Goal: Task Accomplishment & Management: Complete application form

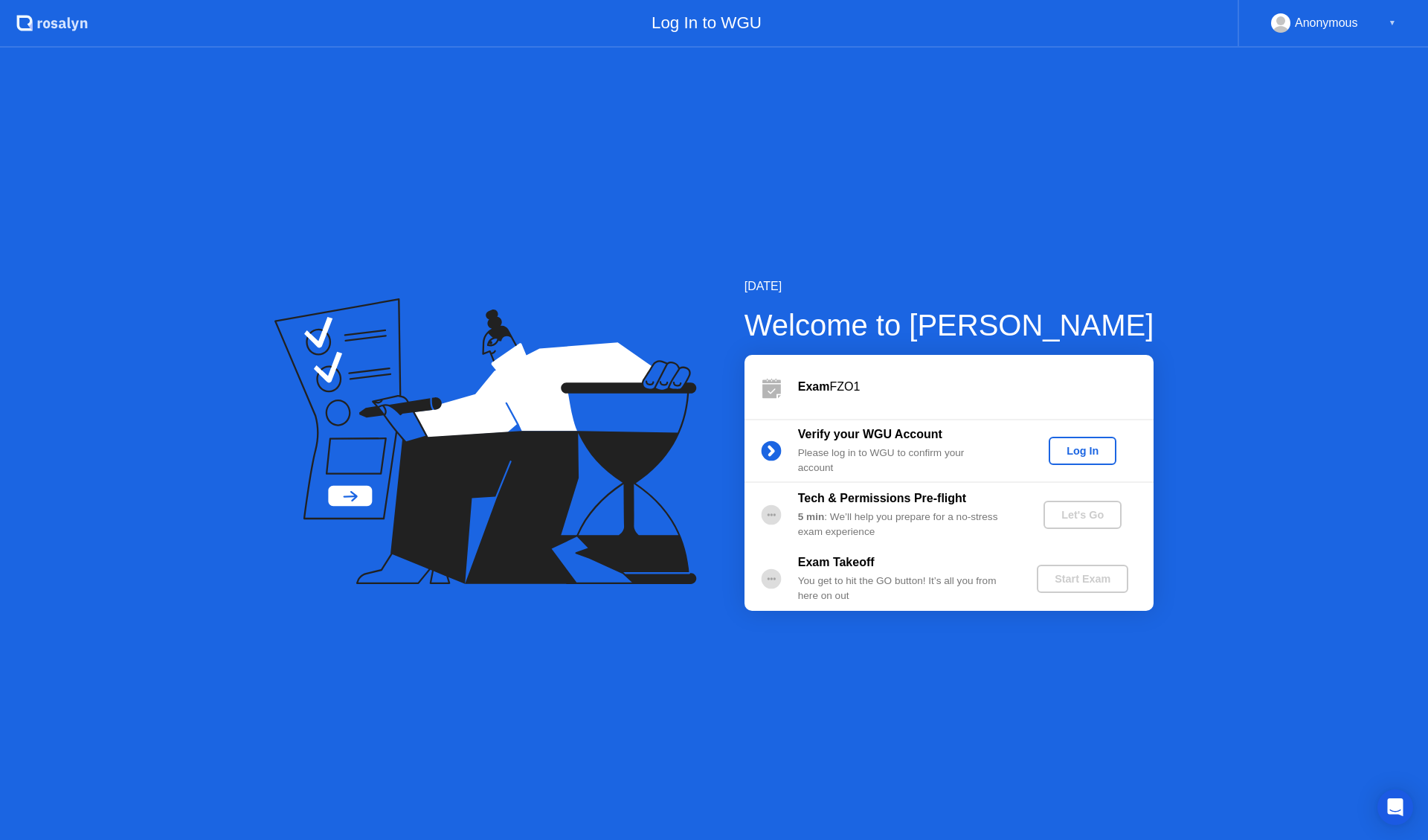
click at [1096, 449] on div "Log In" at bounding box center [1082, 450] width 56 height 12
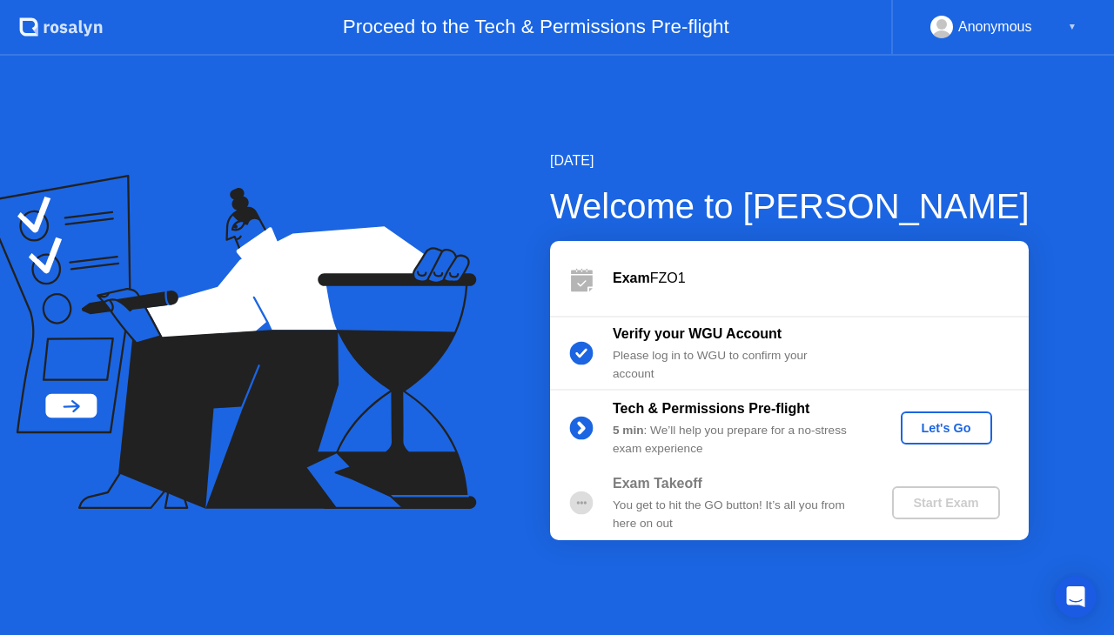
click at [917, 417] on button "Let's Go" at bounding box center [946, 428] width 91 height 33
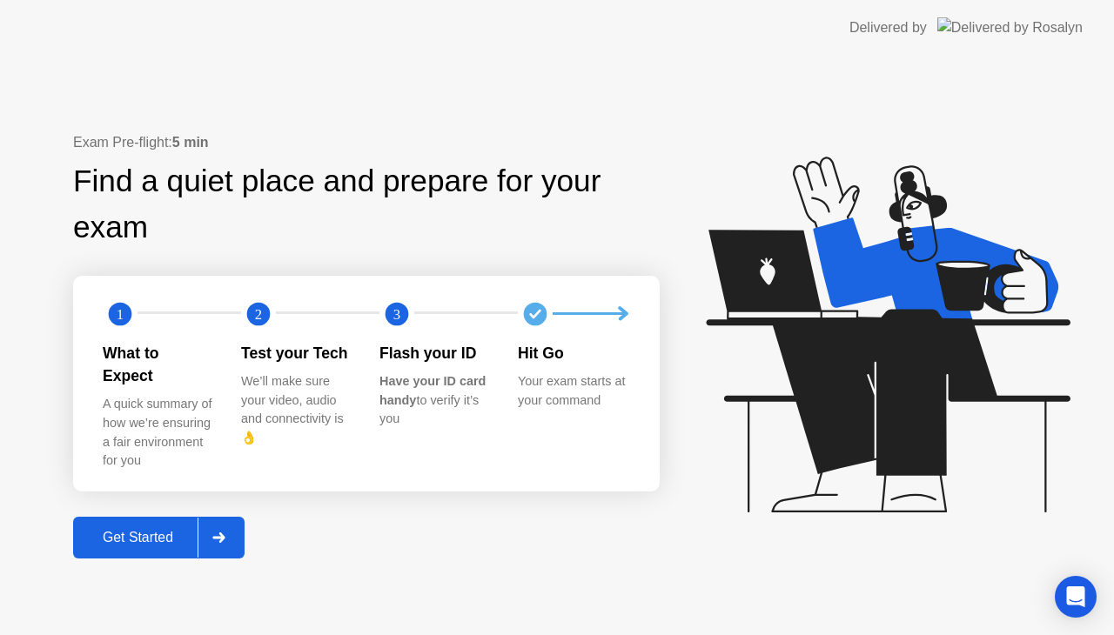
click at [157, 530] on div "Get Started" at bounding box center [137, 538] width 119 height 16
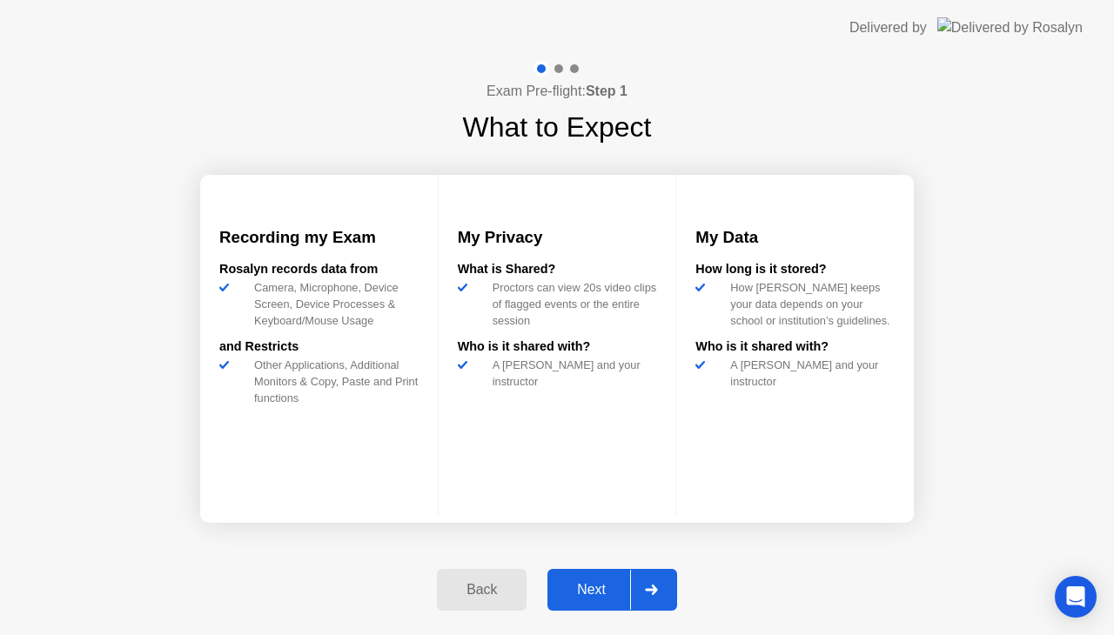
click at [594, 592] on div "Next" at bounding box center [591, 590] width 77 height 16
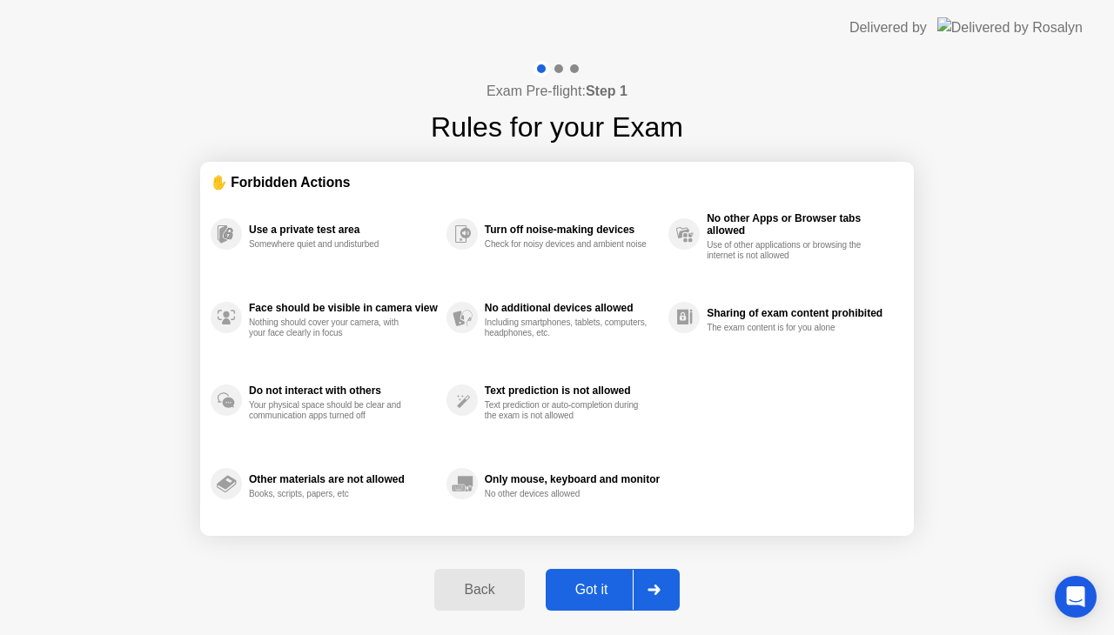
click at [594, 592] on div "Got it" at bounding box center [592, 590] width 82 height 16
select select "**********"
select select "*******"
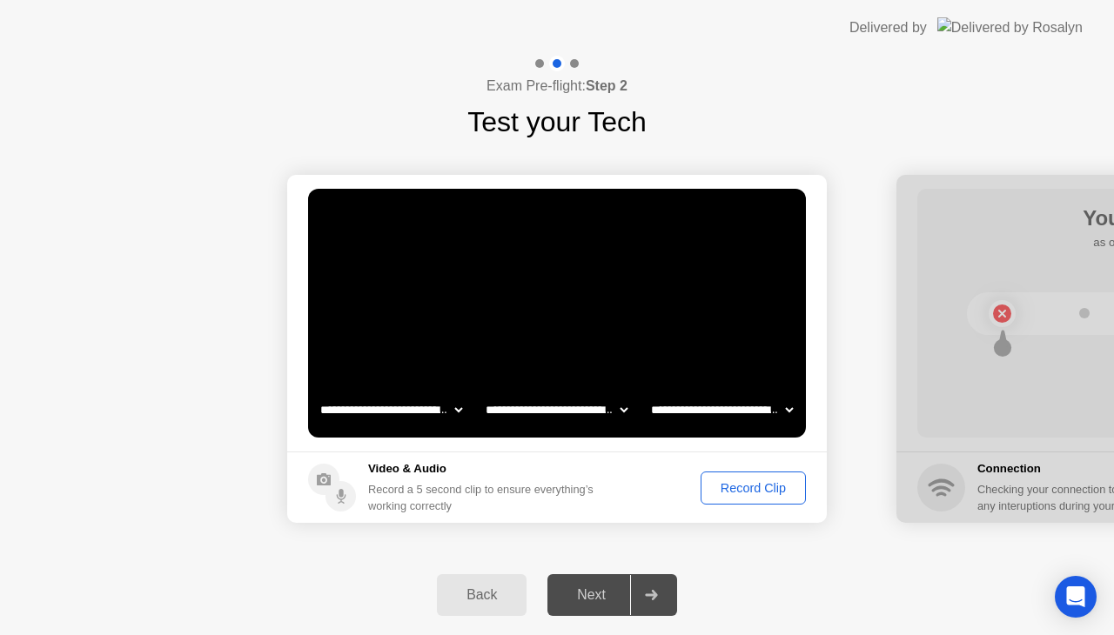
click at [745, 482] on div "Record Clip" at bounding box center [753, 488] width 93 height 14
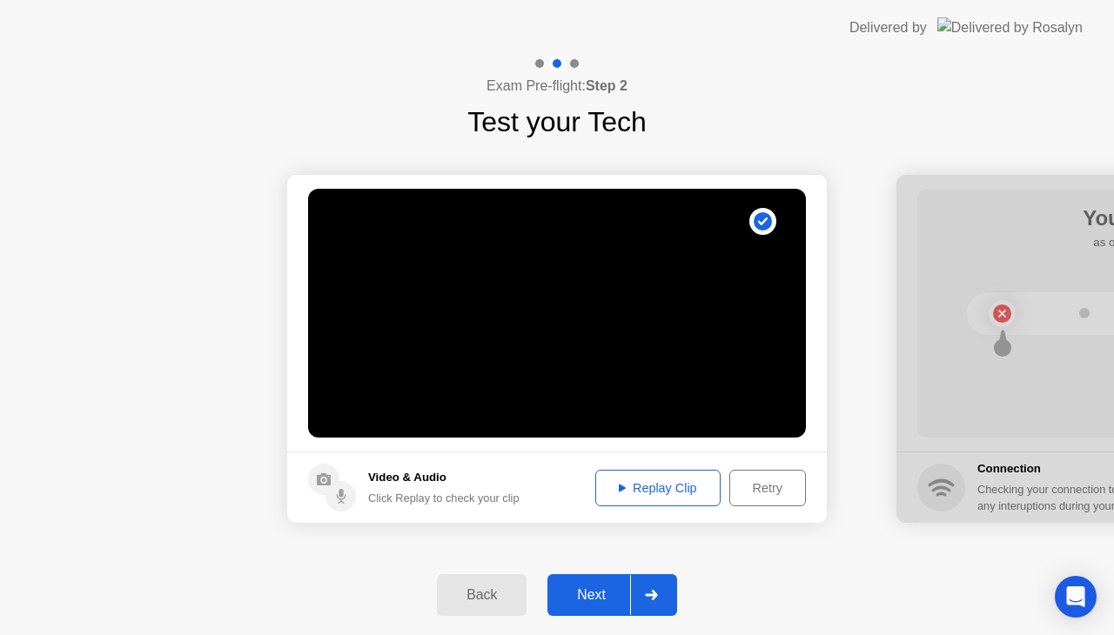
click at [634, 482] on div "Replay Clip" at bounding box center [657, 488] width 113 height 14
click at [588, 594] on div "Next" at bounding box center [591, 595] width 77 height 16
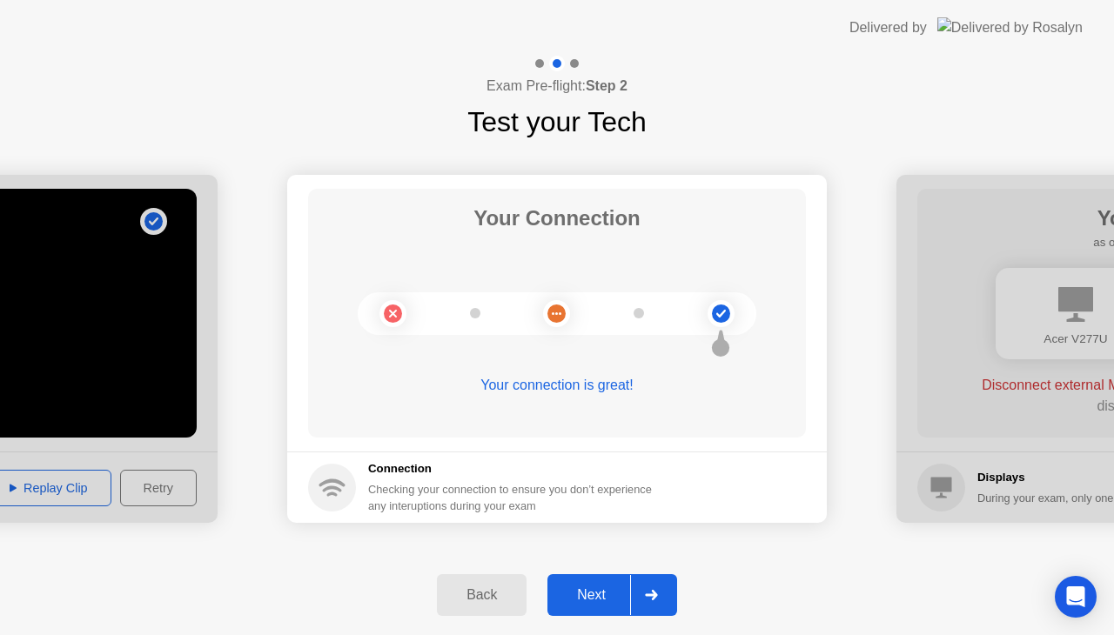
click at [582, 587] on div "Next" at bounding box center [591, 595] width 77 height 16
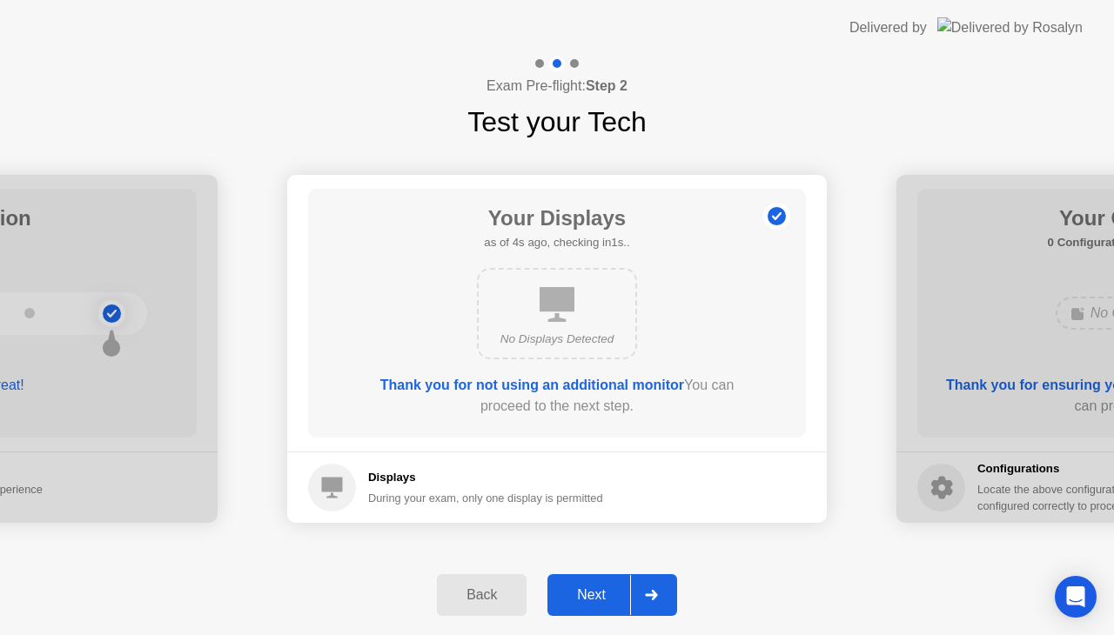
click at [580, 601] on div "Next" at bounding box center [591, 595] width 77 height 16
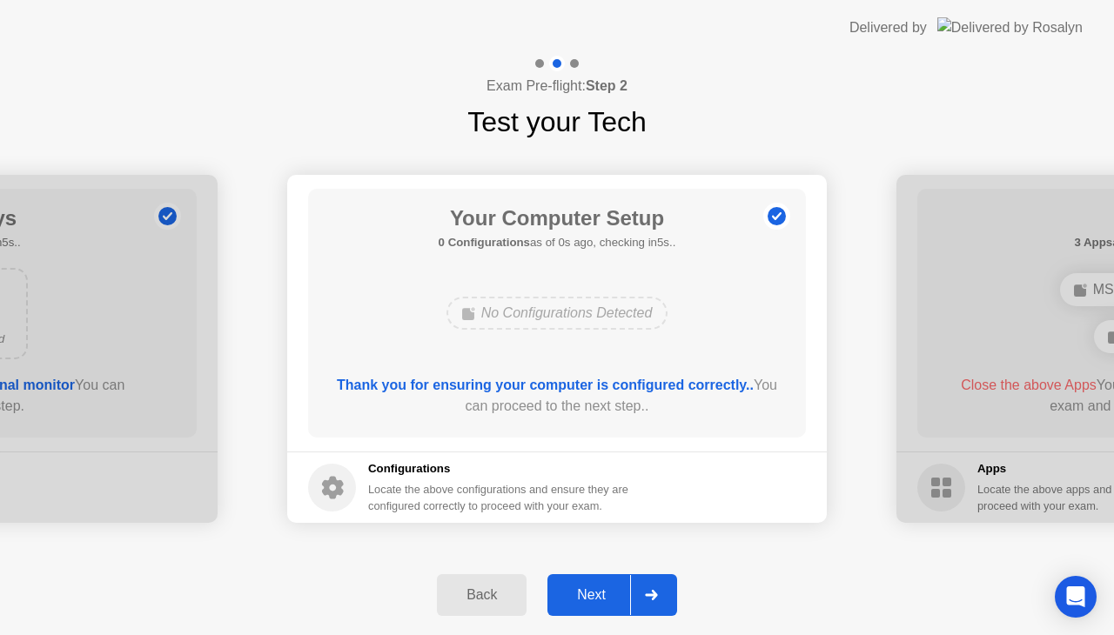
click at [580, 601] on div "Next" at bounding box center [591, 595] width 77 height 16
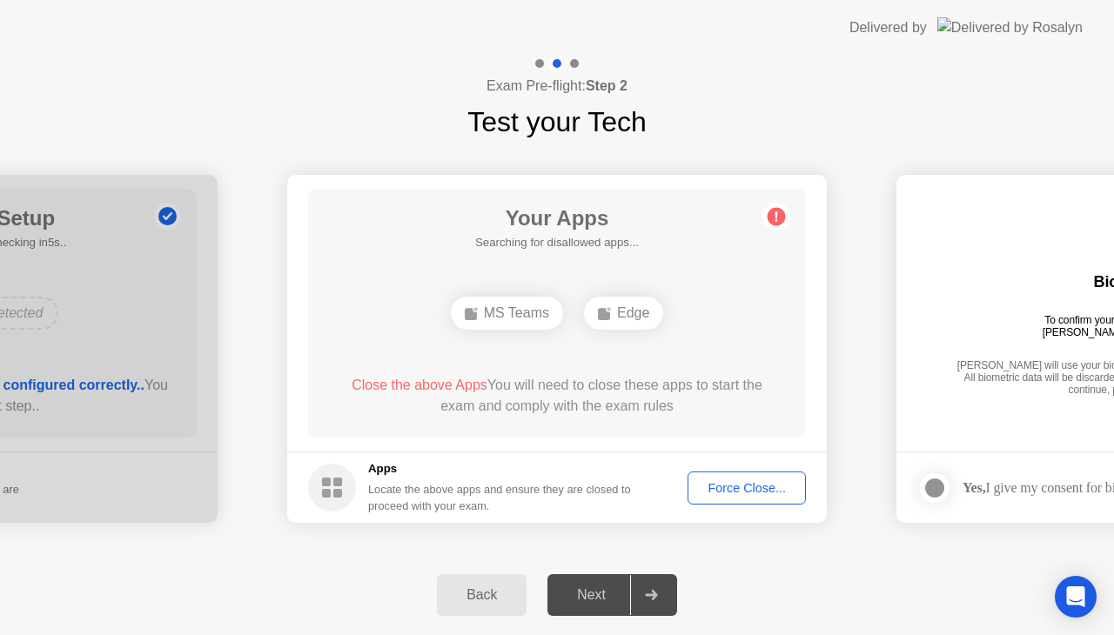
click at [753, 482] on div "Force Close..." at bounding box center [747, 488] width 106 height 14
click at [596, 599] on div "Next" at bounding box center [591, 595] width 77 height 16
click at [730, 486] on div "Force Close..." at bounding box center [747, 488] width 106 height 14
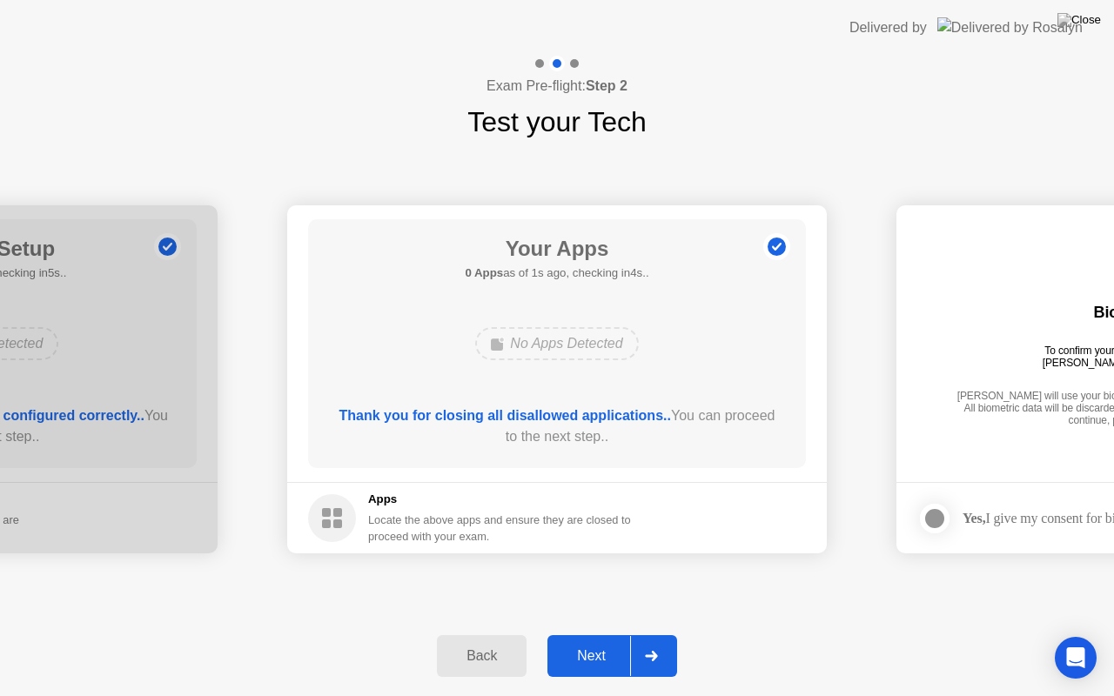
click at [590, 651] on div "Next" at bounding box center [591, 656] width 77 height 16
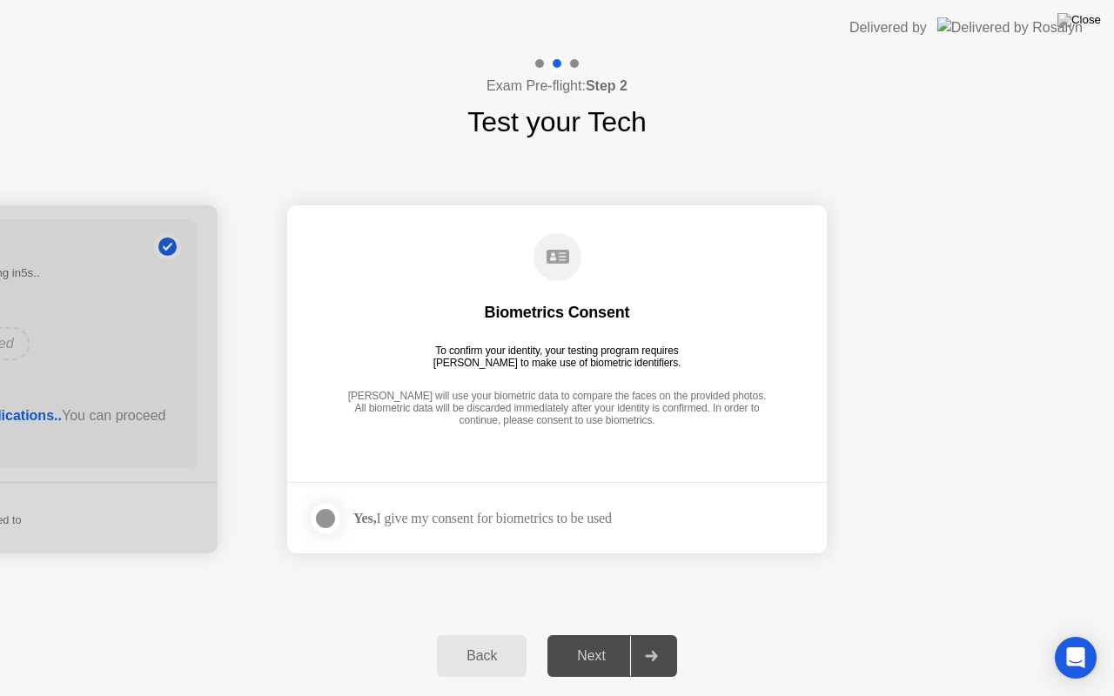
click at [320, 519] on div at bounding box center [325, 518] width 21 height 21
click at [570, 653] on div "Next" at bounding box center [591, 656] width 77 height 16
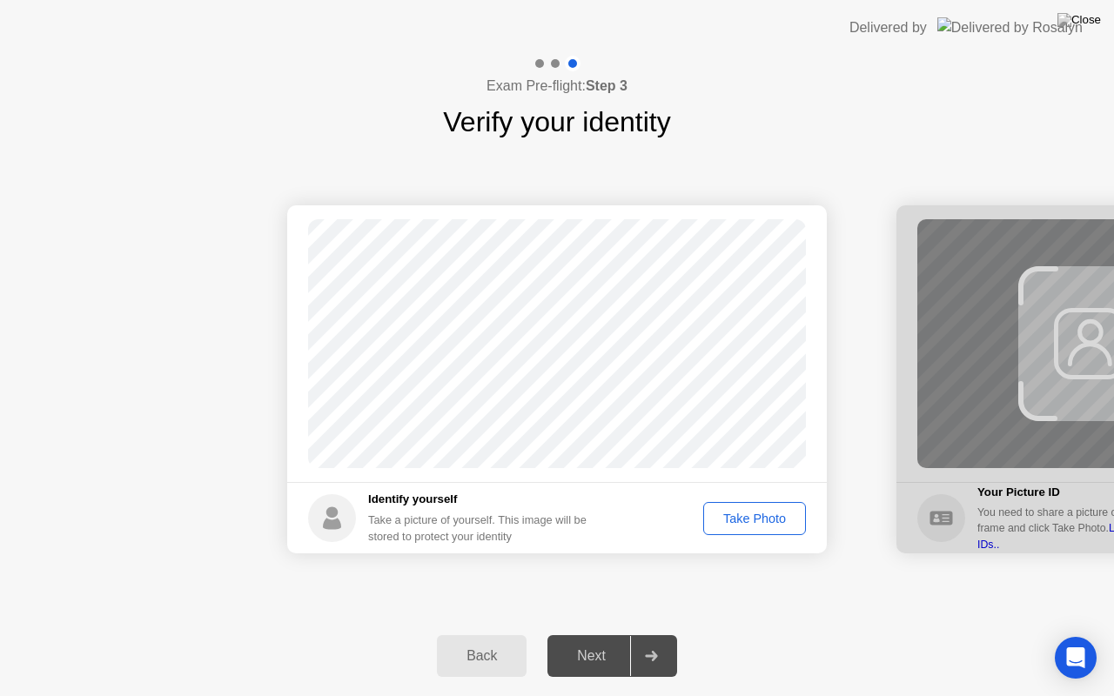
click at [730, 514] on div "Take Photo" at bounding box center [754, 519] width 91 height 14
click at [764, 521] on div "Retake" at bounding box center [766, 519] width 68 height 14
click at [740, 520] on div "Take Photo" at bounding box center [754, 519] width 91 height 14
click at [579, 653] on div "Next" at bounding box center [591, 656] width 77 height 16
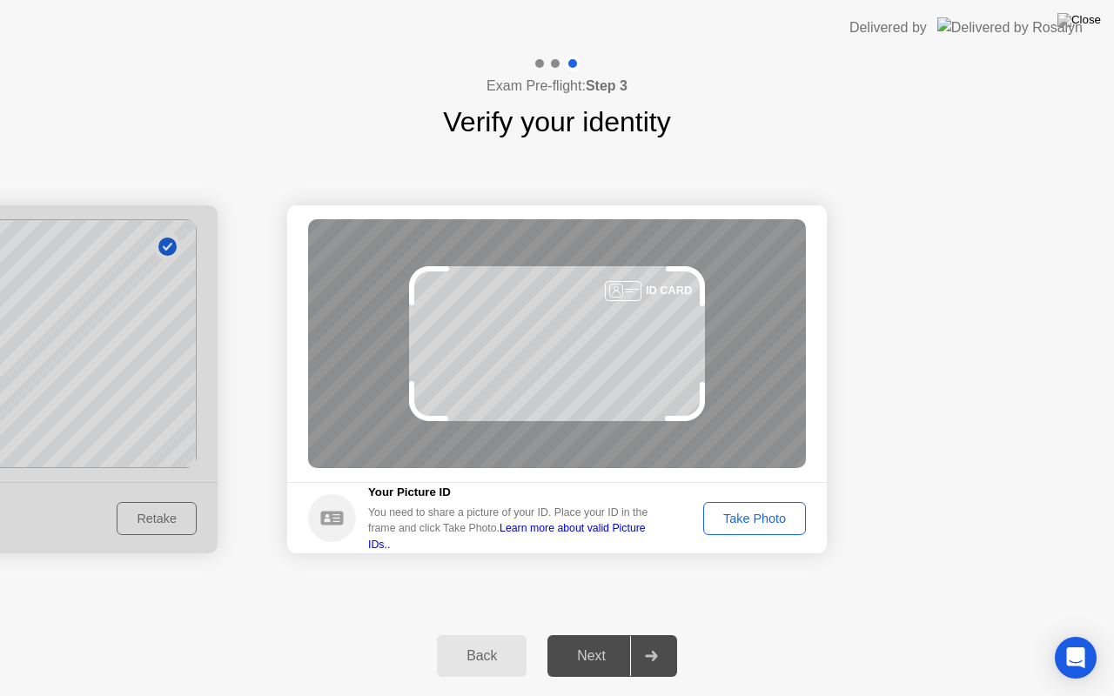
click at [753, 507] on button "Take Photo" at bounding box center [754, 518] width 103 height 33
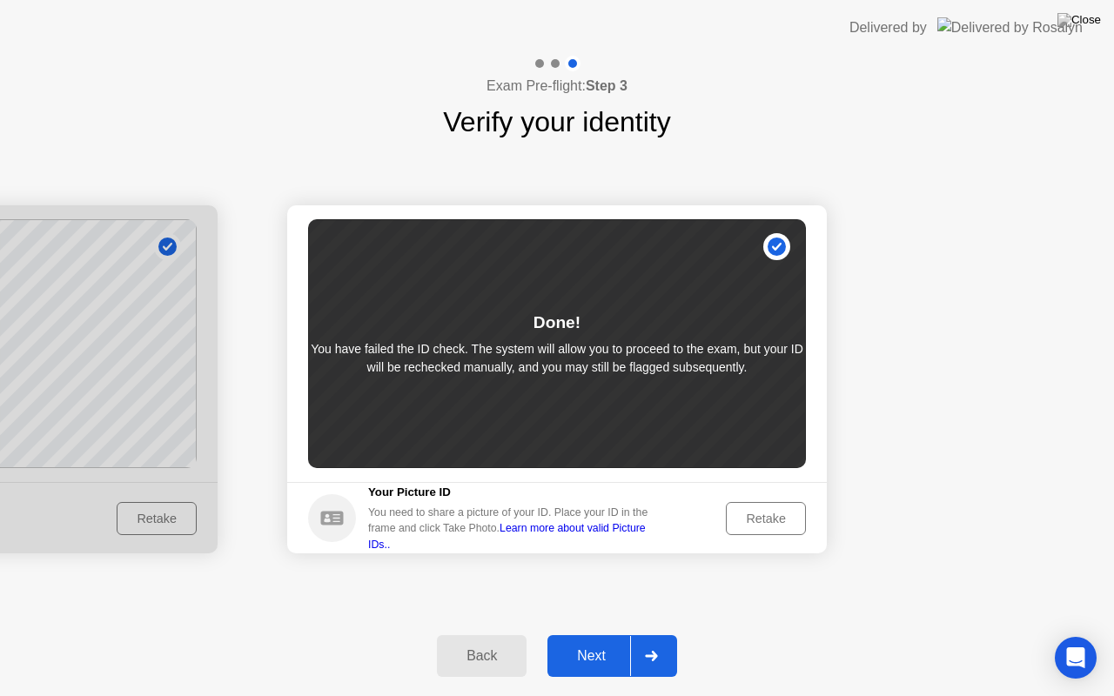
click at [578, 656] on div "Next" at bounding box center [591, 656] width 77 height 16
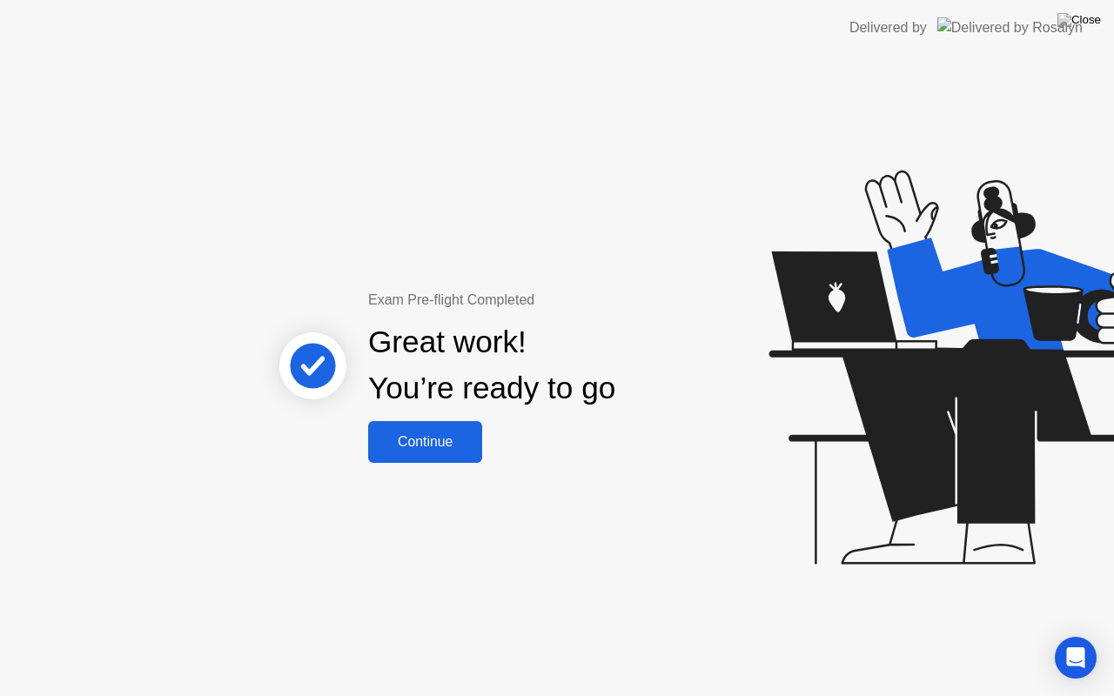
click at [446, 422] on button "Continue" at bounding box center [425, 442] width 114 height 42
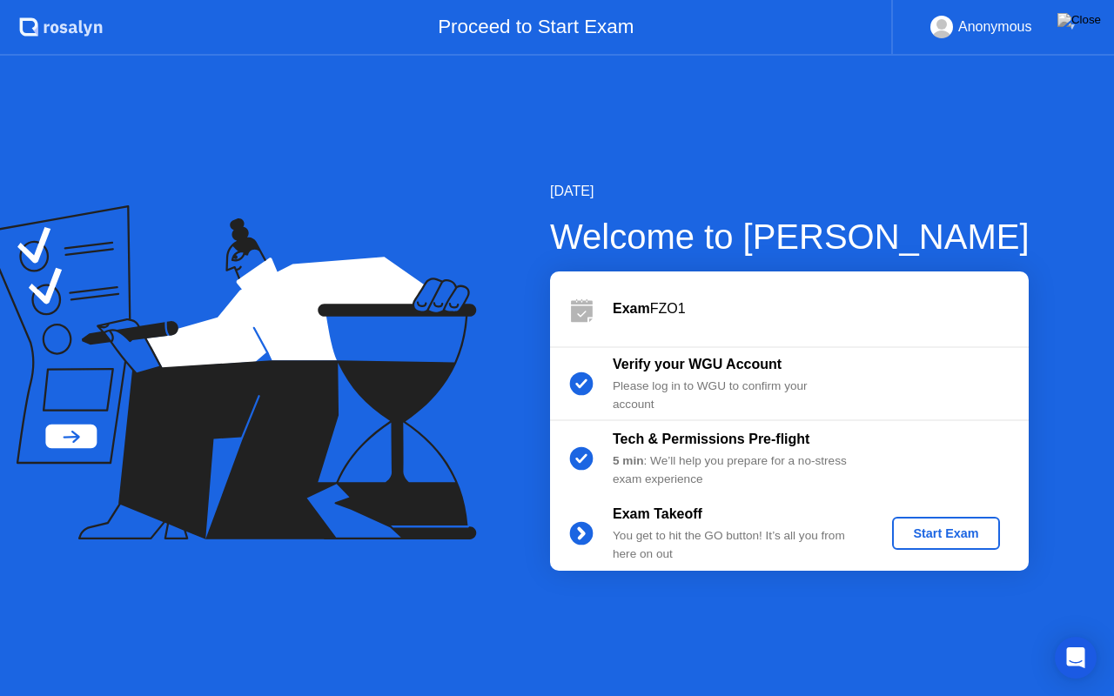
click at [942, 539] on div "Start Exam" at bounding box center [945, 534] width 93 height 14
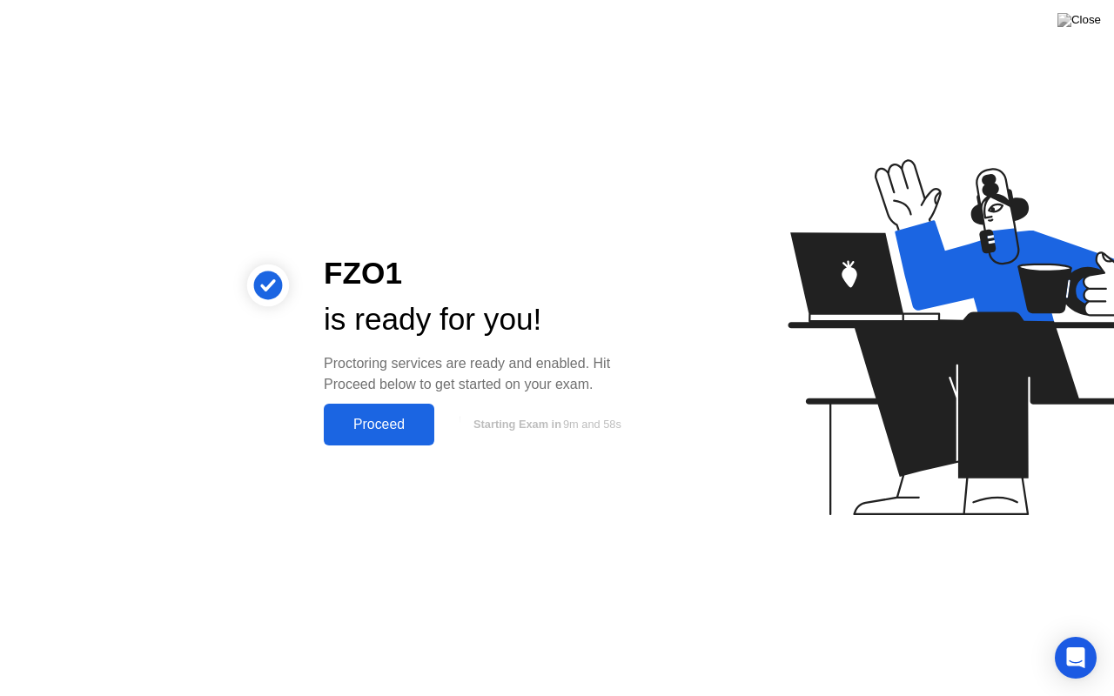
click at [379, 419] on div "Proceed" at bounding box center [379, 425] width 100 height 16
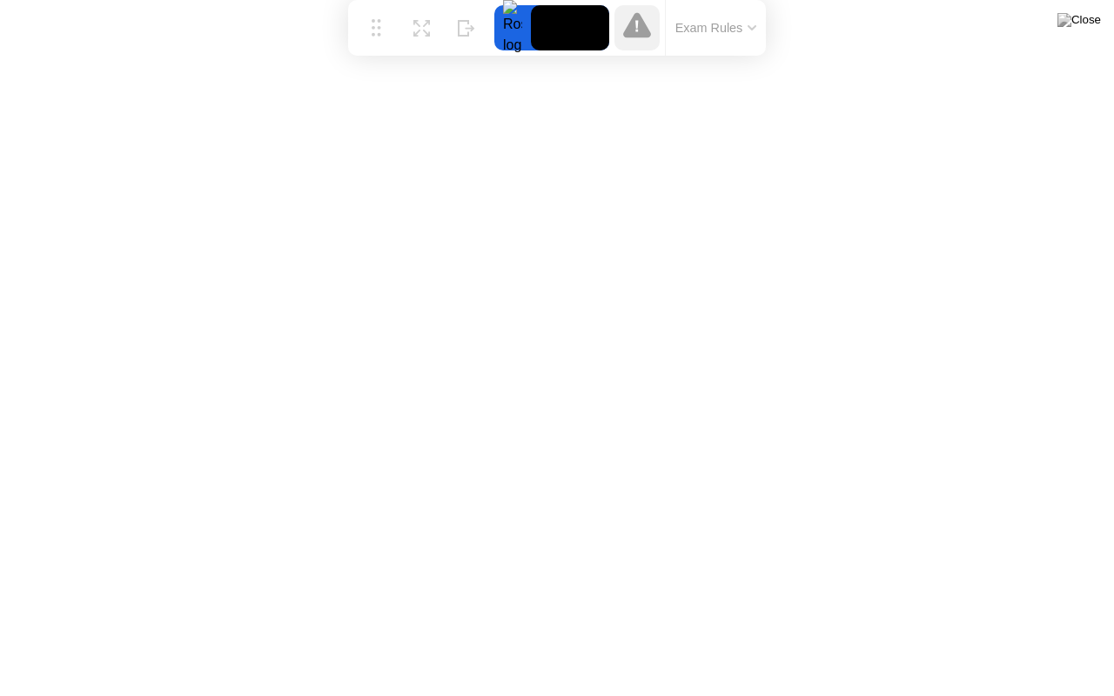
click at [746, 24] on button "Exam Rules" at bounding box center [716, 28] width 92 height 16
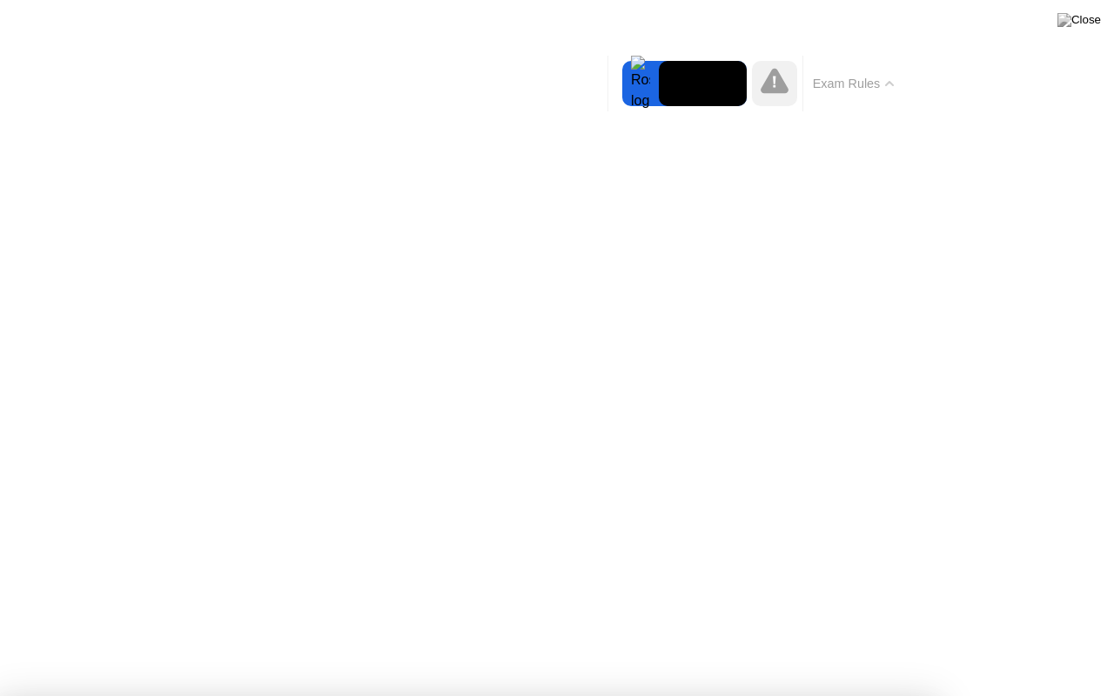
click at [1079, 696] on div at bounding box center [557, 696] width 1114 height 0
click at [1070, 696] on div at bounding box center [557, 696] width 1114 height 0
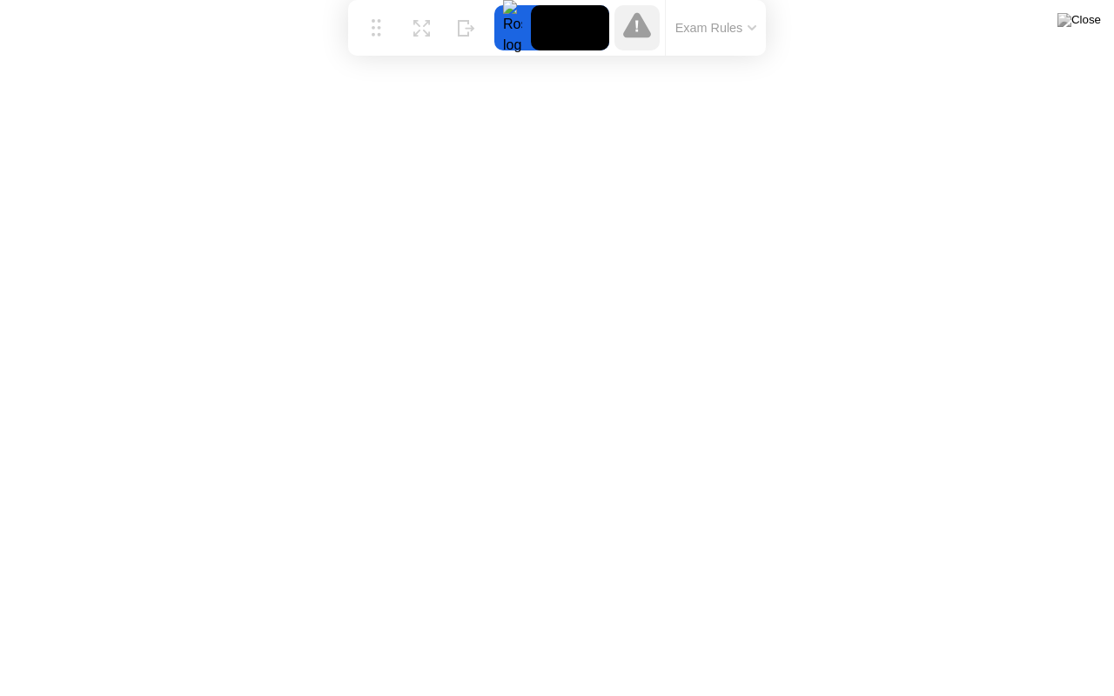
click at [512, 30] on div at bounding box center [512, 27] width 37 height 45
click at [749, 29] on icon at bounding box center [752, 27] width 9 height 5
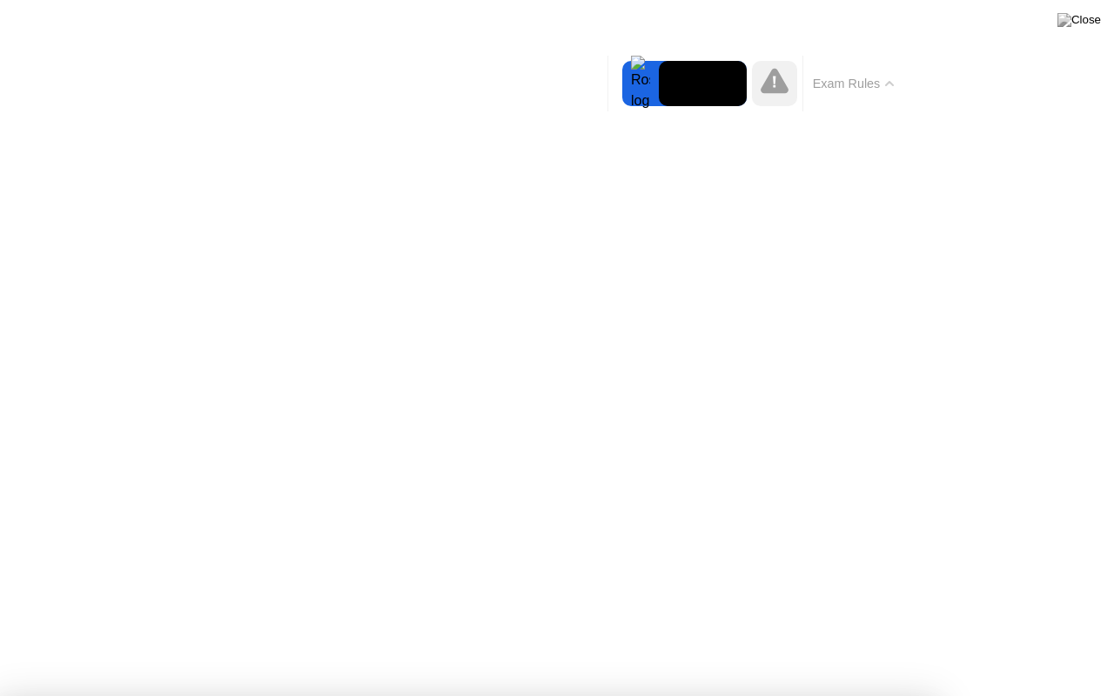
click at [892, 84] on icon at bounding box center [889, 83] width 7 height 3
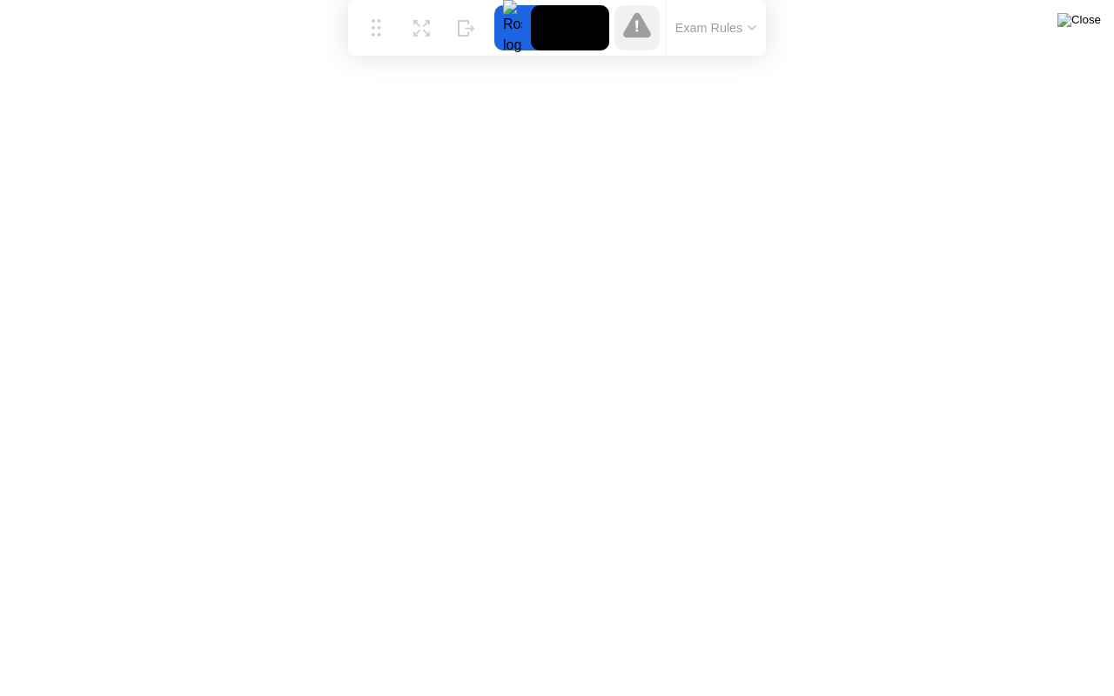
click at [1095, 20] on img at bounding box center [1079, 20] width 44 height 14
click at [1095, 26] on img at bounding box center [1079, 20] width 44 height 14
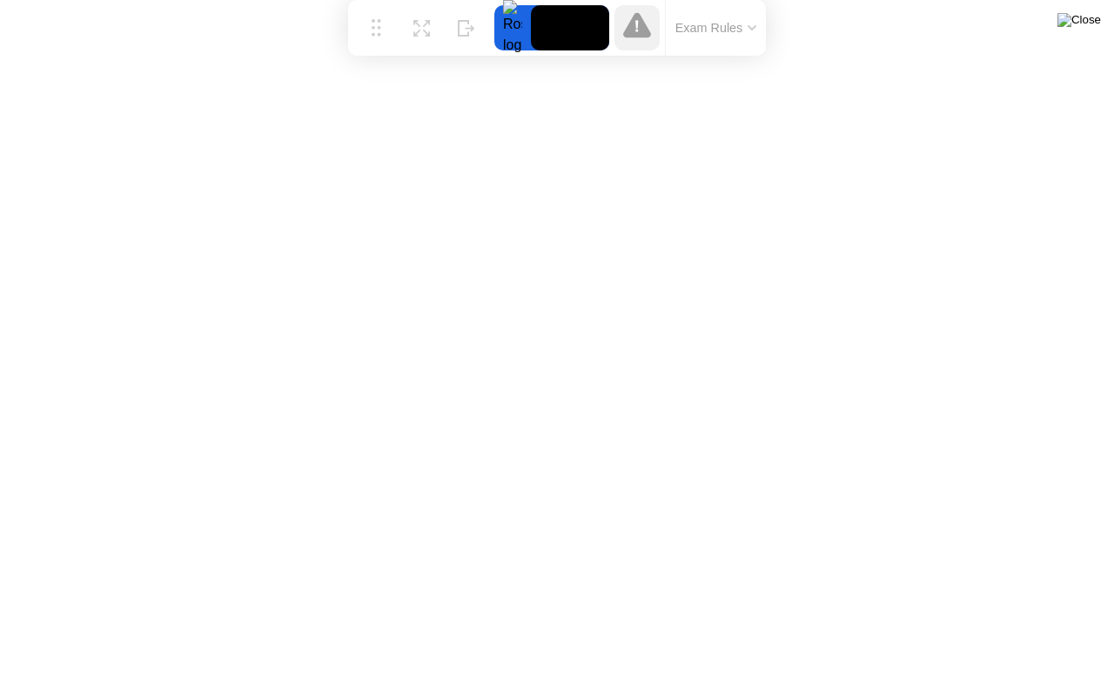
click at [1100, 24] on img at bounding box center [1079, 20] width 44 height 14
